Goal: Find specific page/section: Find specific page/section

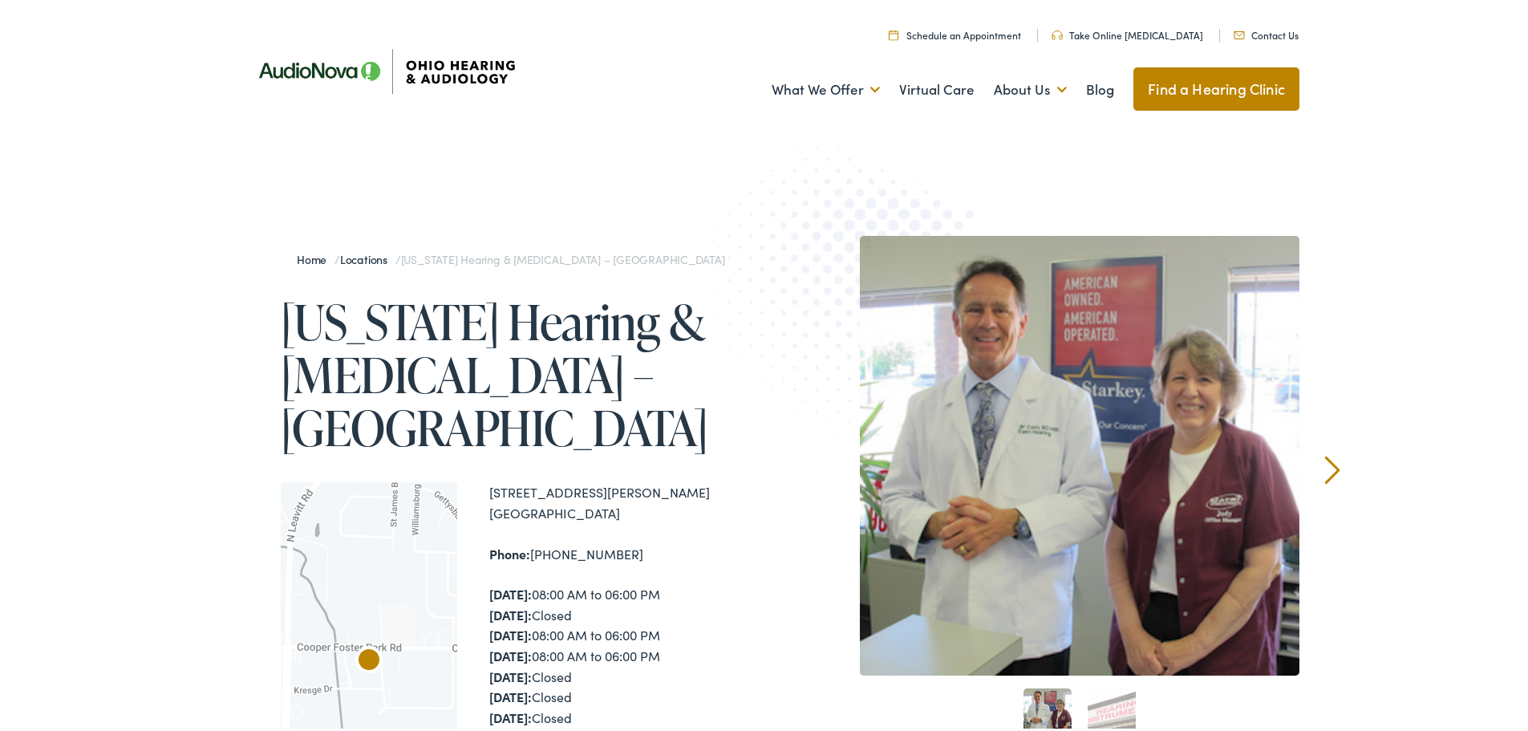
click at [259, 64] on img at bounding box center [385, 68] width 289 height 102
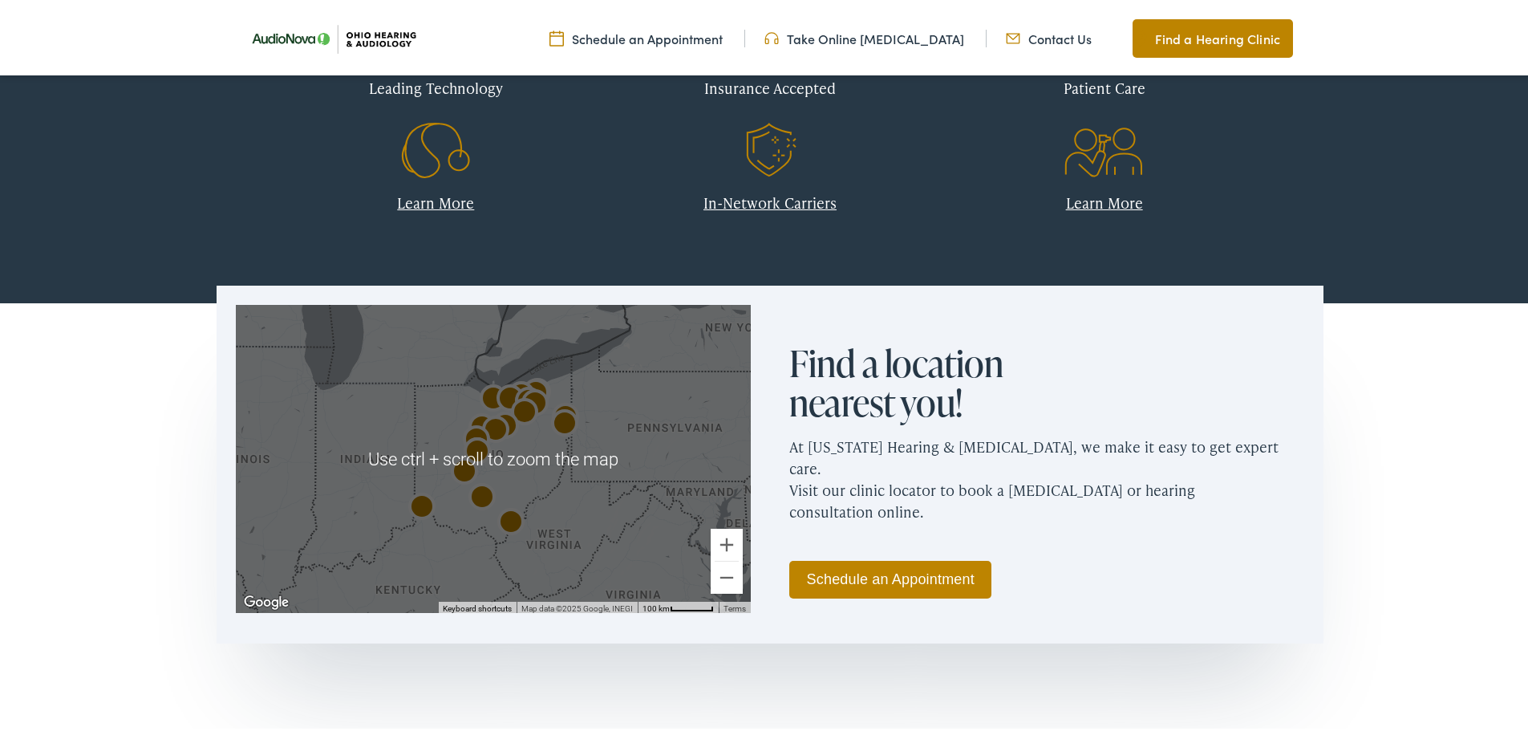
scroll to position [764, 0]
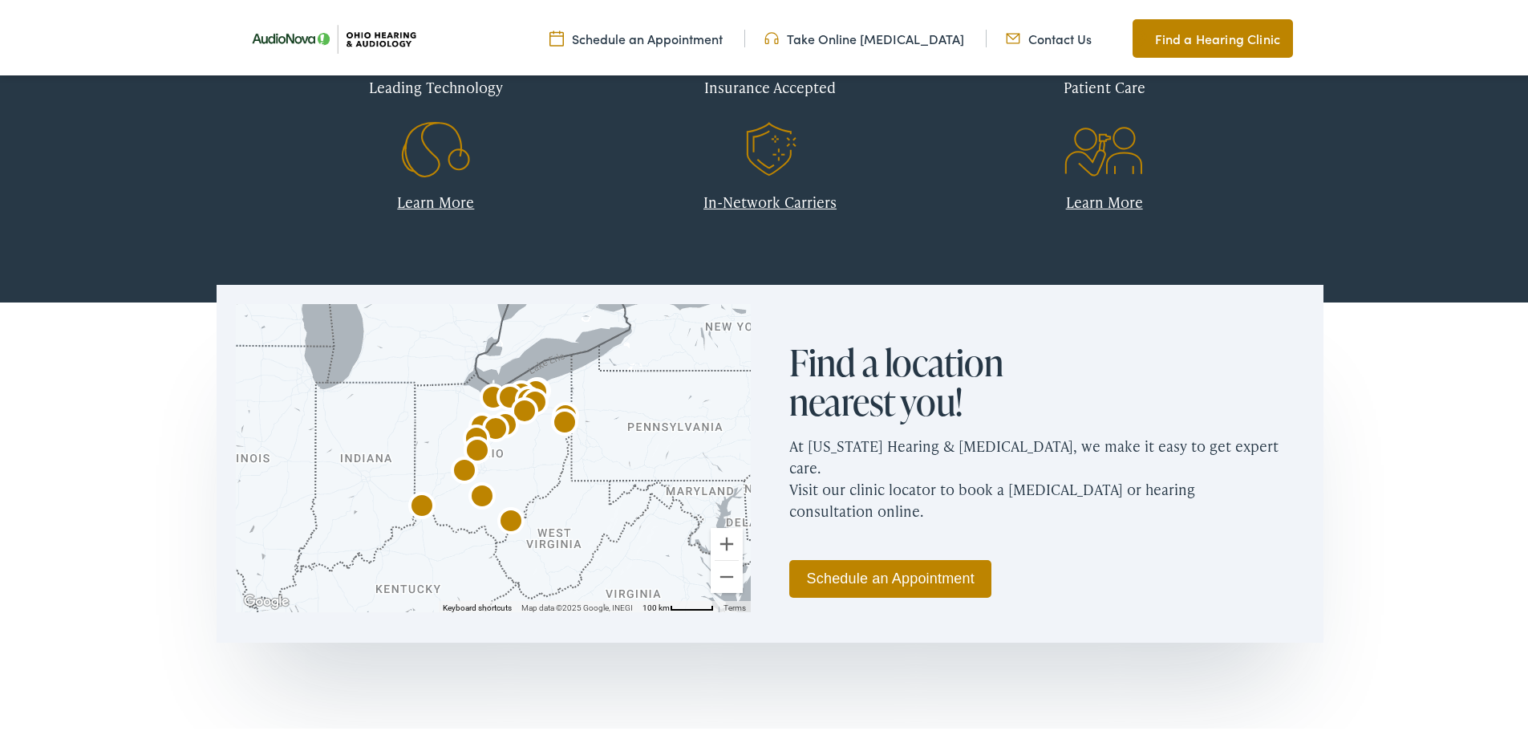
click at [496, 416] on img "AudioNova" at bounding box center [496, 427] width 39 height 39
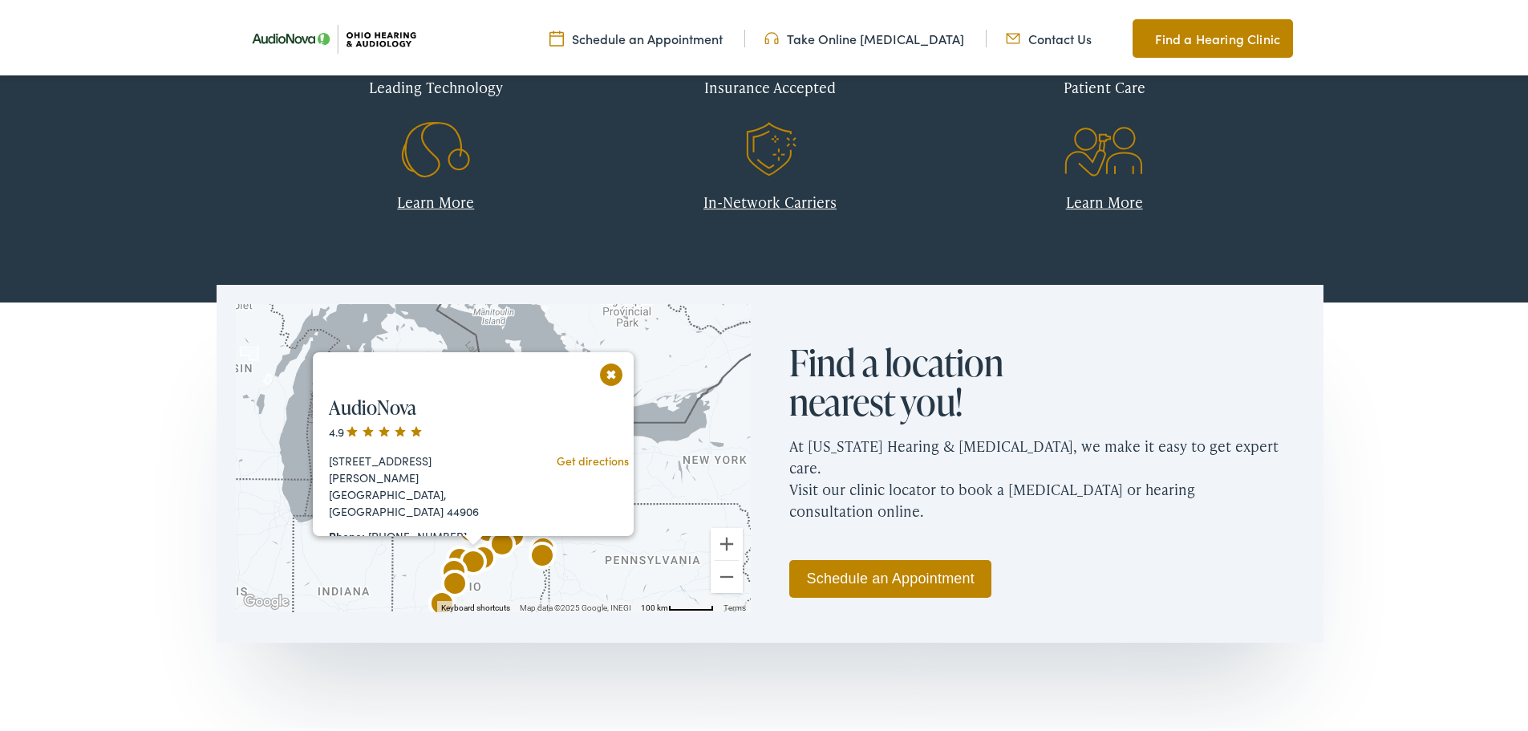
click at [618, 373] on button "Close" at bounding box center [612, 371] width 28 height 28
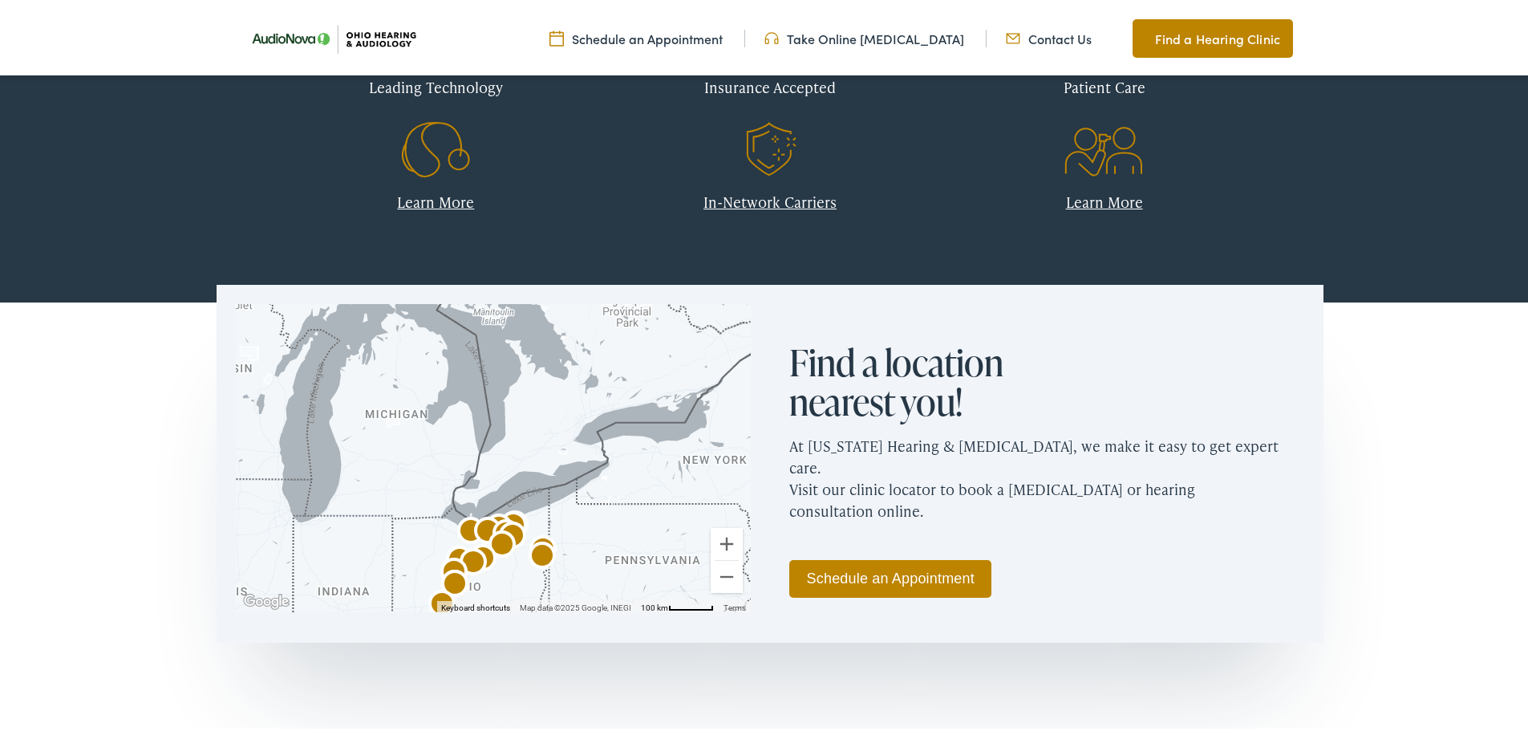
click at [474, 555] on img "AudioNova" at bounding box center [473, 560] width 39 height 39
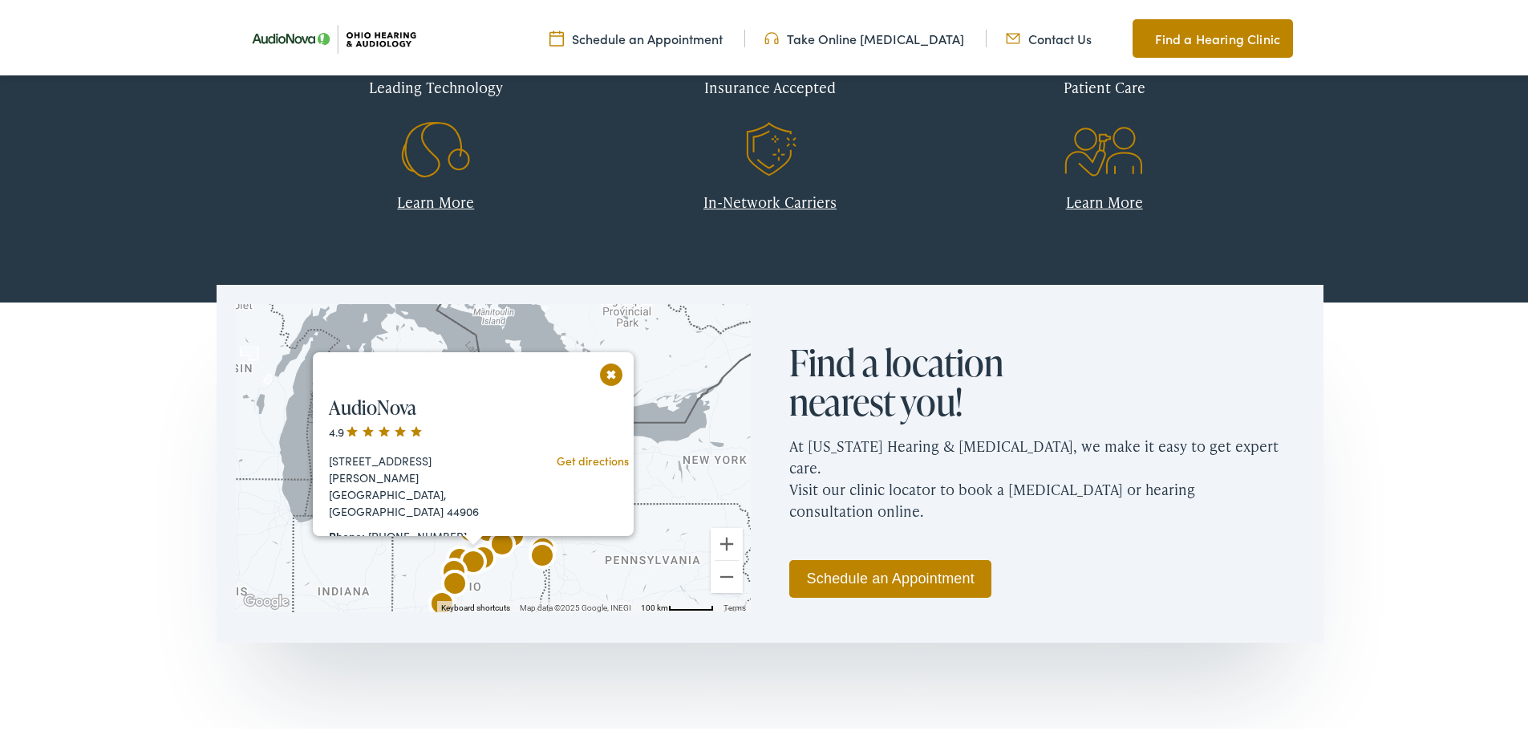
click at [602, 362] on button "Close" at bounding box center [612, 371] width 28 height 28
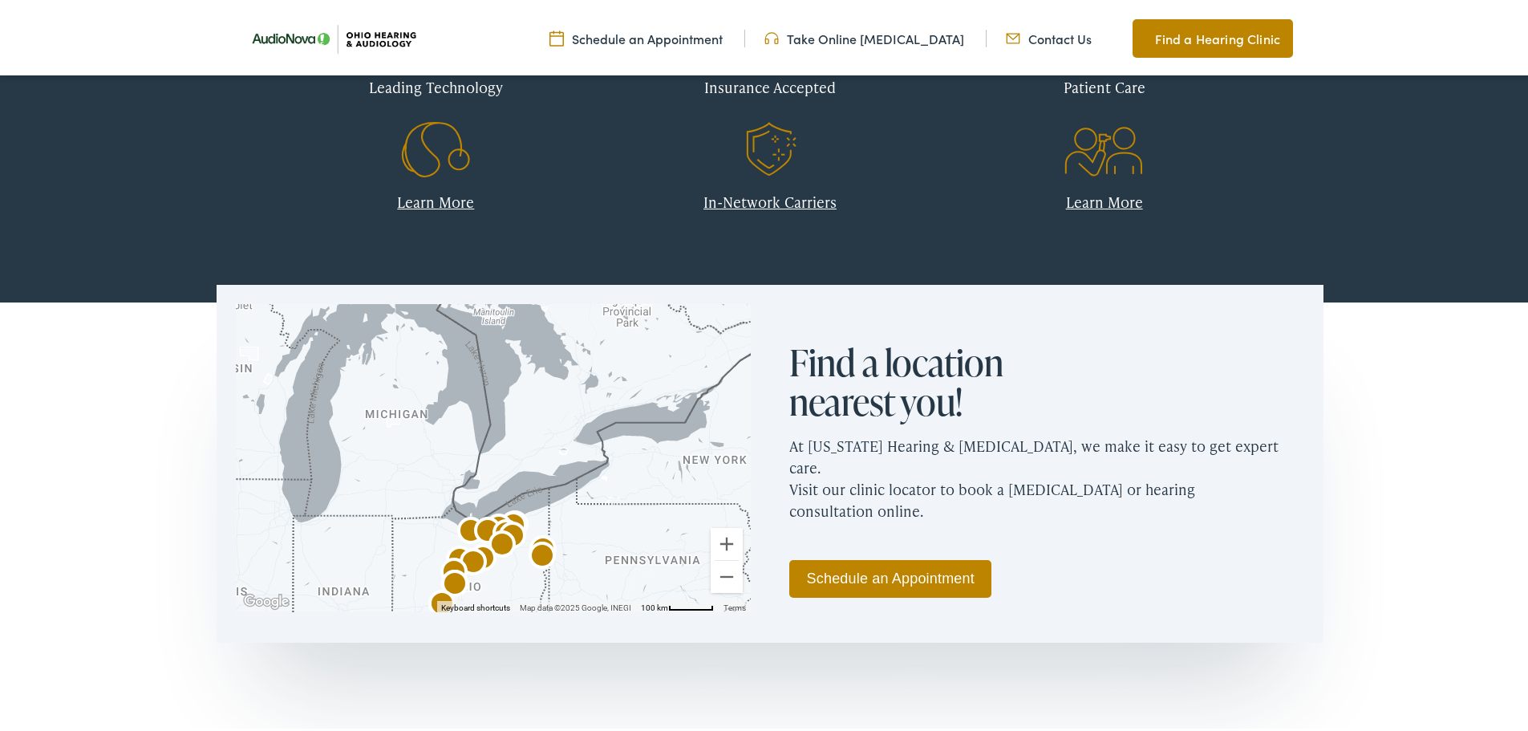
click at [468, 523] on img "Ohio Hearing &#038; Audiology &#8211; Amherst" at bounding box center [487, 529] width 39 height 39
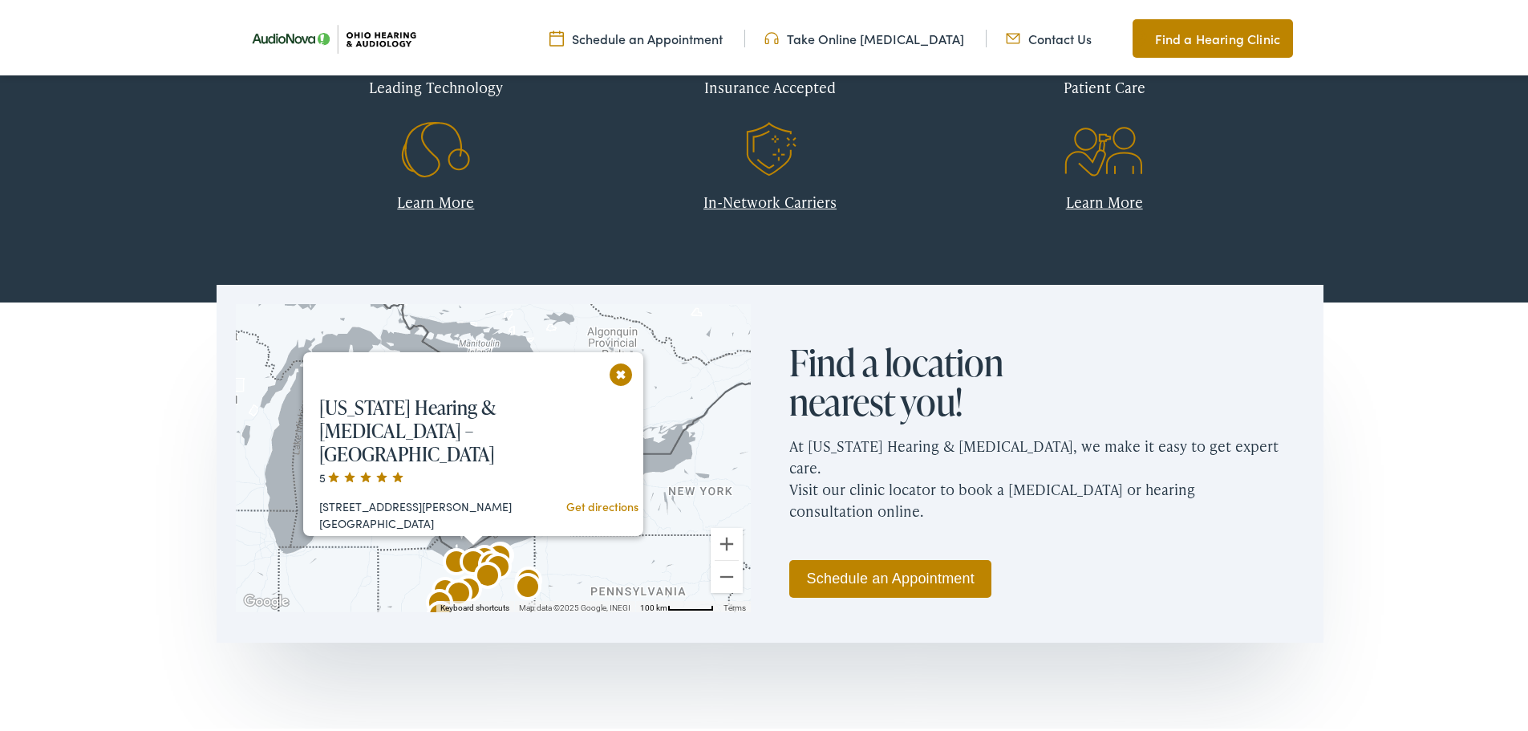
click at [615, 369] on button "Close" at bounding box center [621, 371] width 28 height 28
